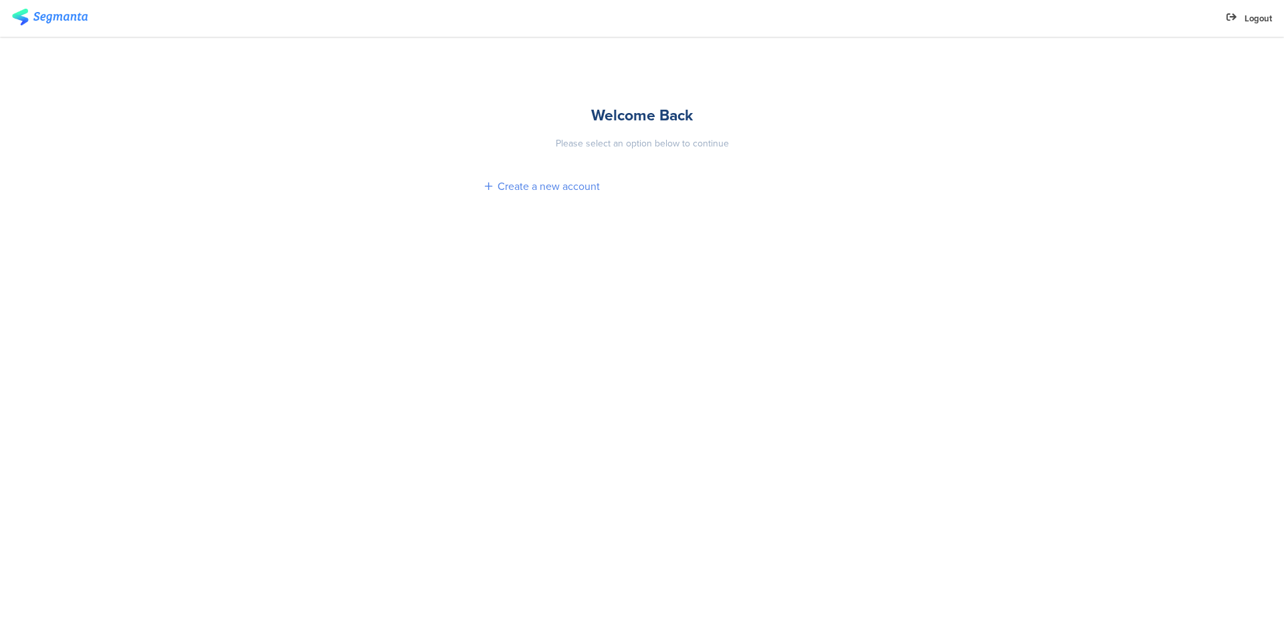
click at [542, 191] on div "Create a new account" at bounding box center [549, 186] width 102 height 15
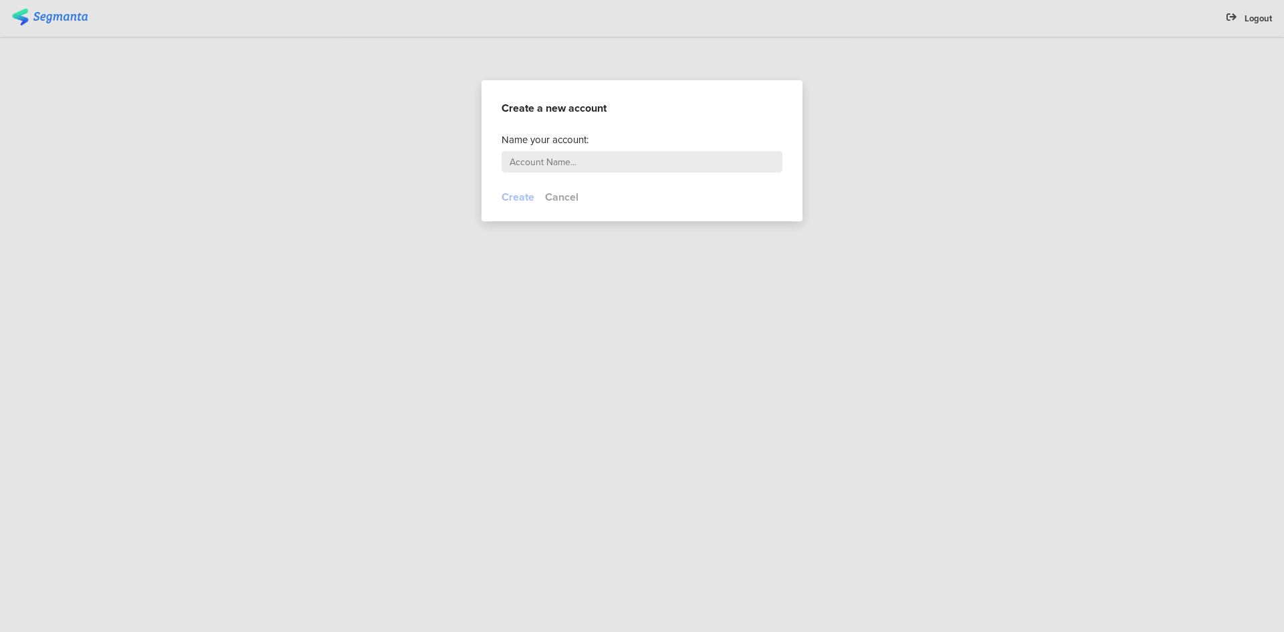
click at [553, 197] on button "Cancel" at bounding box center [561, 196] width 33 height 15
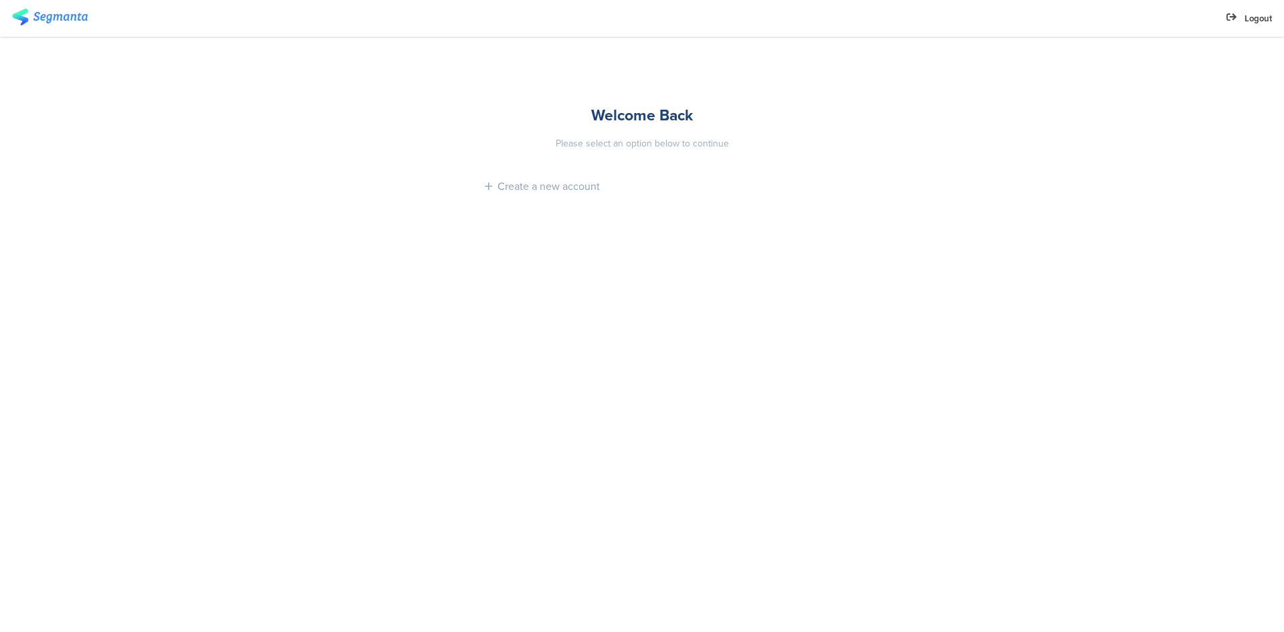
click at [38, 19] on img at bounding box center [50, 17] width 76 height 17
click at [98, 17] on div at bounding box center [619, 18] width 1214 height 22
click at [502, 190] on div "Create a new account" at bounding box center [549, 186] width 102 height 15
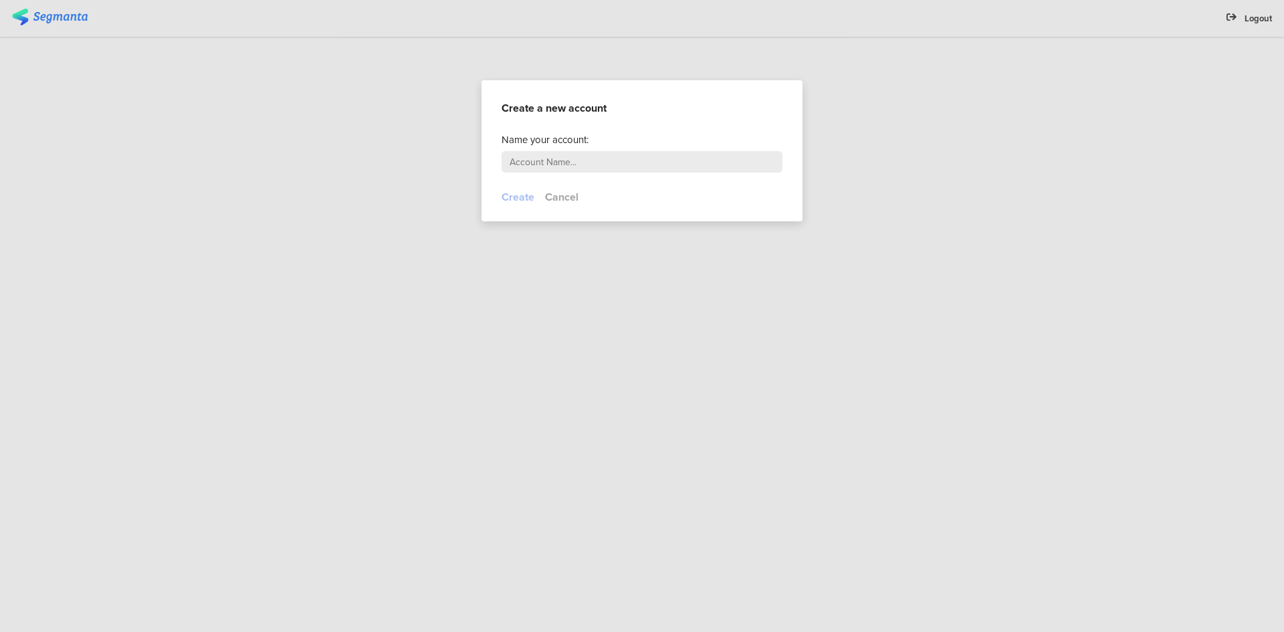
click at [531, 166] on input "text" at bounding box center [642, 161] width 281 height 21
type input "חופית ניסיון"
click at [518, 200] on button "Create" at bounding box center [518, 196] width 33 height 15
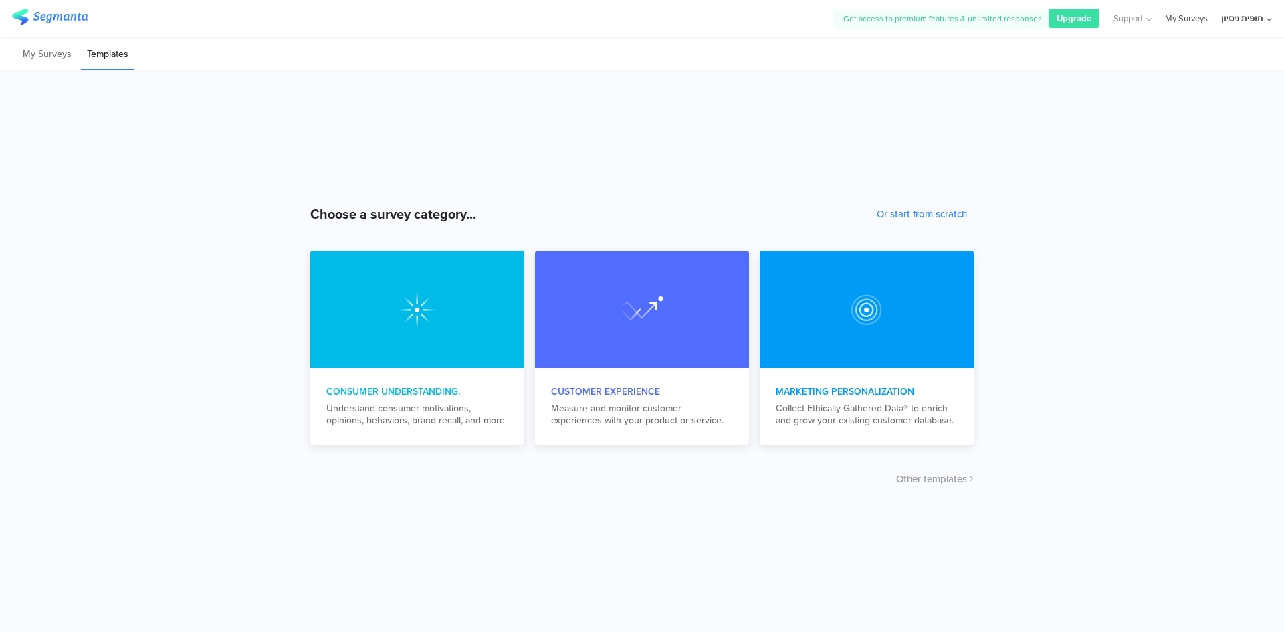
click at [1192, 16] on link "My Surveys" at bounding box center [1186, 18] width 43 height 37
click at [1191, 16] on link "My Surveys" at bounding box center [1186, 18] width 43 height 37
click at [1190, 19] on link "My Surveys" at bounding box center [1186, 18] width 43 height 37
click at [921, 218] on button "Or start from scratch" at bounding box center [922, 214] width 90 height 15
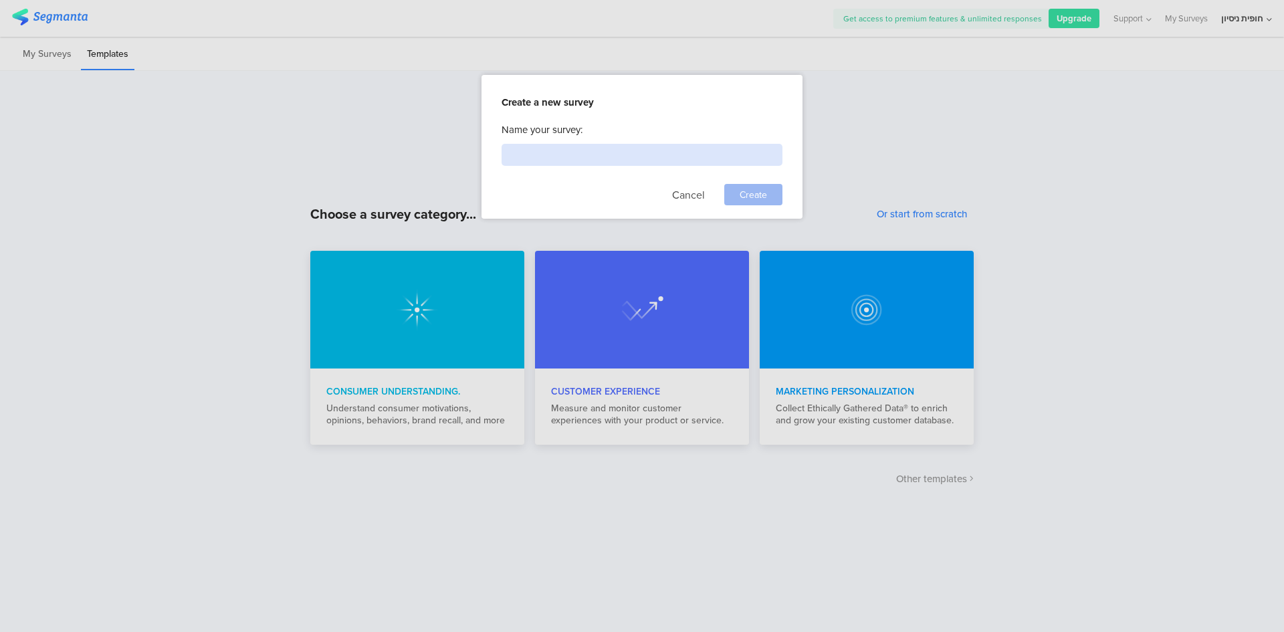
click at [602, 159] on input at bounding box center [642, 155] width 281 height 22
click at [1148, 21] on div at bounding box center [642, 316] width 1284 height 632
click at [1201, 21] on div at bounding box center [642, 316] width 1284 height 632
click at [1184, 16] on div at bounding box center [642, 316] width 1284 height 632
click at [1246, 23] on div at bounding box center [642, 316] width 1284 height 632
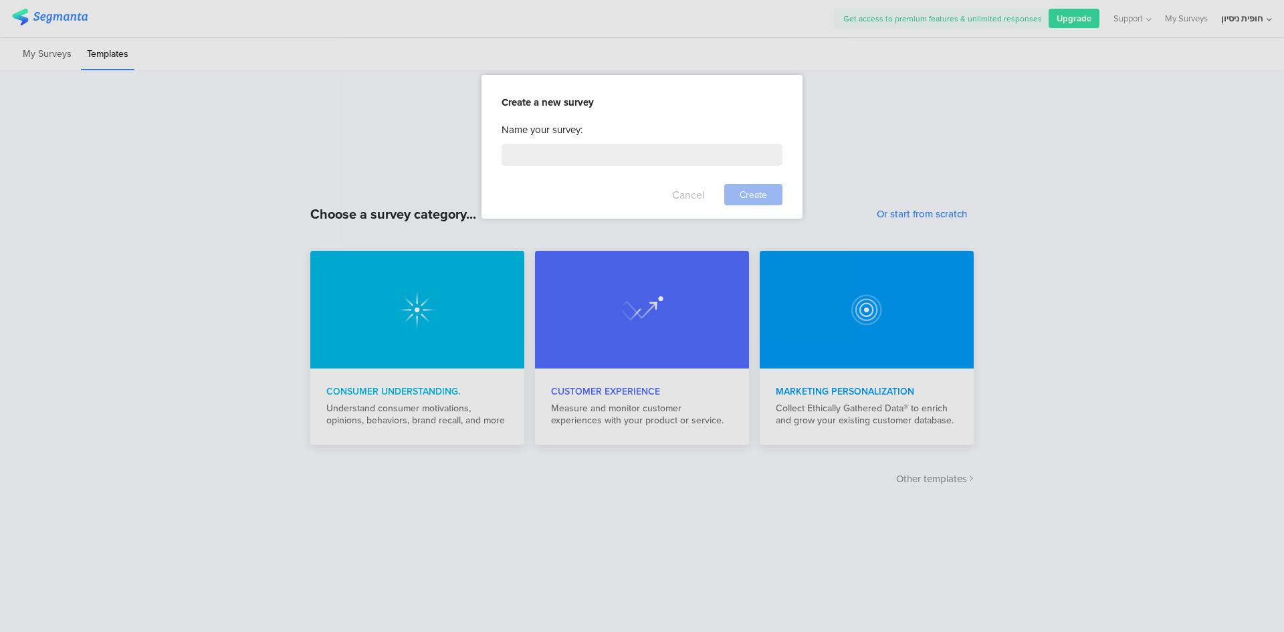
click at [689, 196] on button "Cancel" at bounding box center [688, 194] width 33 height 21
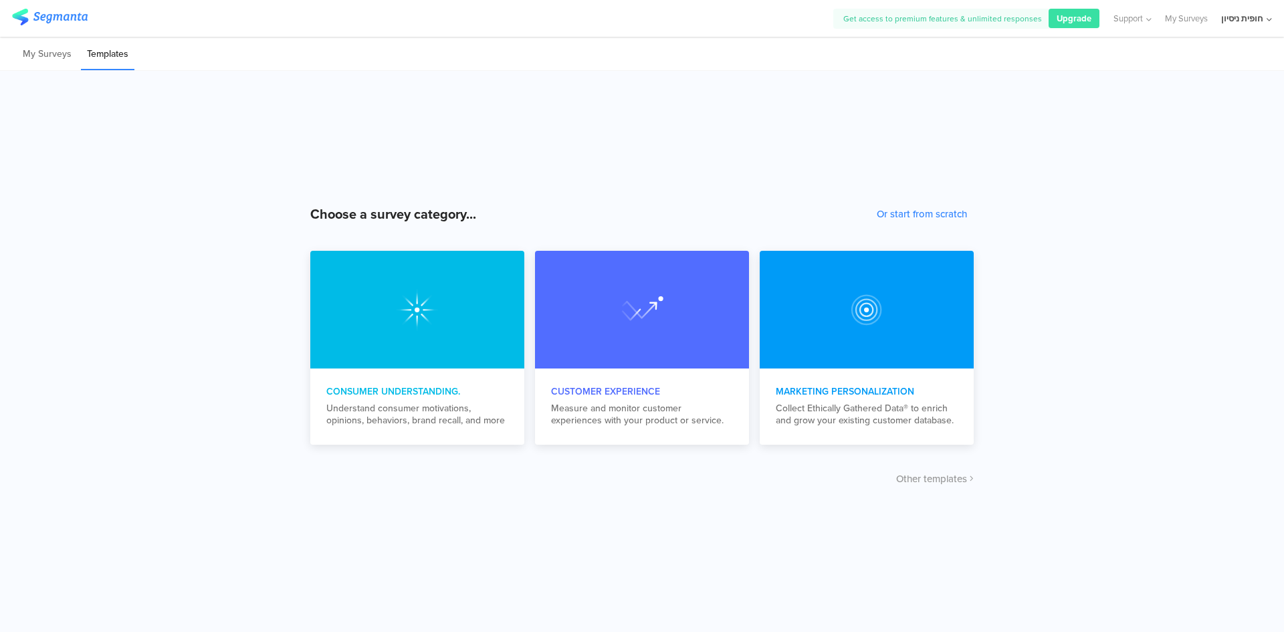
click at [1269, 20] on icon at bounding box center [1269, 20] width 5 height 10
